Goal: Task Accomplishment & Management: Use online tool/utility

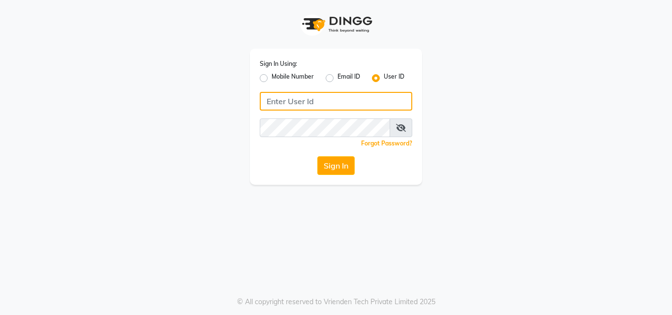
type input "himalaya123"
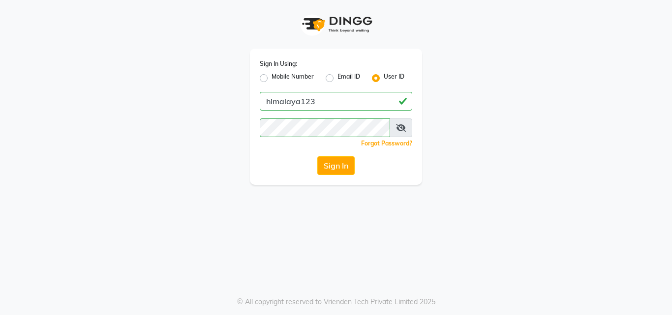
click at [340, 175] on div "Sign In Using: Mobile Number Email ID User ID himalaya123 Remember me Forgot Pa…" at bounding box center [336, 117] width 172 height 136
click at [340, 173] on button "Sign In" at bounding box center [335, 165] width 37 height 19
click at [340, 173] on div "Sign In" at bounding box center [336, 165] width 152 height 19
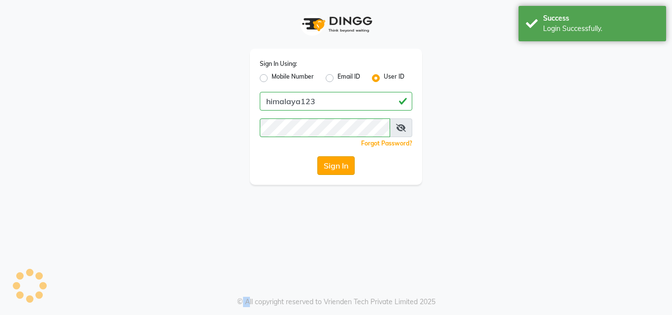
select select "4594"
select select "service"
